Goal: Task Accomplishment & Management: Complete application form

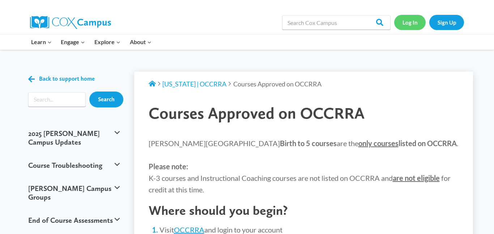
click at [407, 19] on link "Log In" at bounding box center [410, 22] width 31 height 15
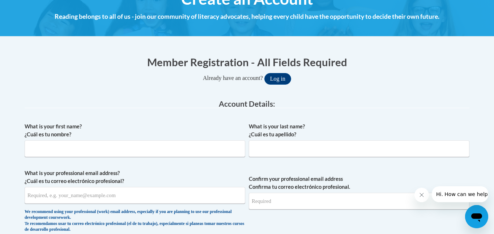
scroll to position [131, 0]
